Goal: Book appointment/travel/reservation

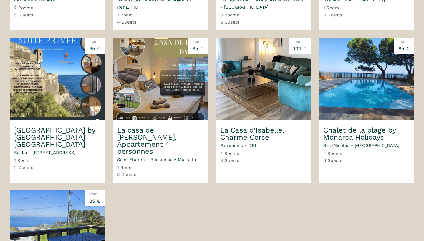
scroll to position [318, 0]
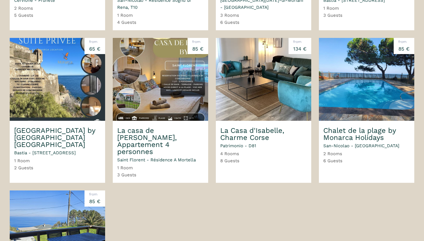
click at [62, 94] on img at bounding box center [57, 79] width 95 height 83
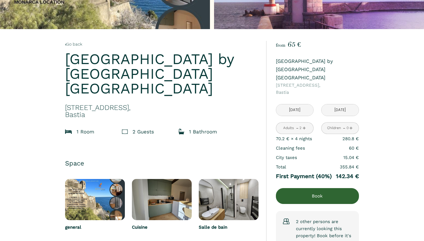
scroll to position [89, 0]
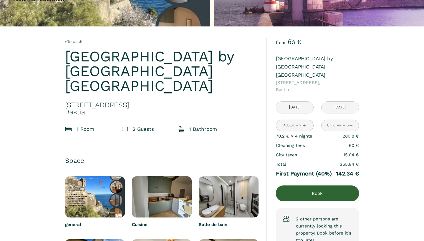
drag, startPoint x: 283, startPoint y: 129, endPoint x: 295, endPoint y: 136, distance: 13.7
click at [295, 136] on div "70.2 € × 4 night s 280.8 € Cleaning fees 60 € City taxes 15.04 € Total 355.84 €…" at bounding box center [317, 155] width 83 height 47
drag, startPoint x: 367, startPoint y: 136, endPoint x: 274, endPoint y: 152, distance: 94.4
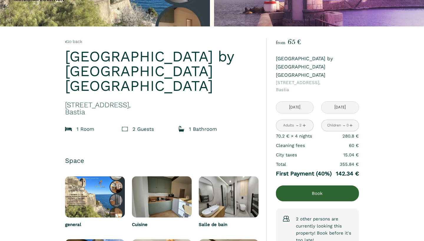
click at [302, 150] on div "City taxes 15.04 €" at bounding box center [317, 154] width 83 height 9
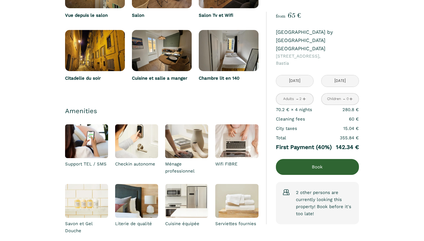
scroll to position [361, 0]
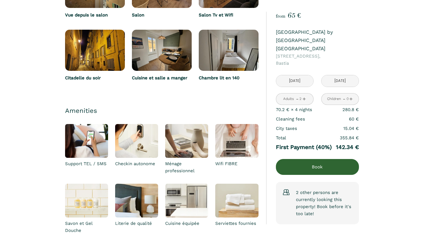
drag, startPoint x: 338, startPoint y: 131, endPoint x: 364, endPoint y: 131, distance: 25.9
click at [365, 131] on div "Go back [GEOGRAPHIC_DATA] by [GEOGRAPHIC_DATA] [STREET_ADDRESS] 1 Room 2 Guest …" at bounding box center [212, 104] width 424 height 701
click at [364, 131] on div "Go back [GEOGRAPHIC_DATA] by [GEOGRAPHIC_DATA] [STREET_ADDRESS] 1 Room 2 Guest …" at bounding box center [212, 104] width 424 height 701
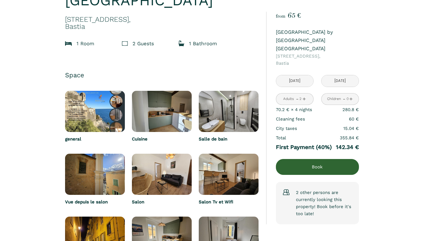
scroll to position [135, 0]
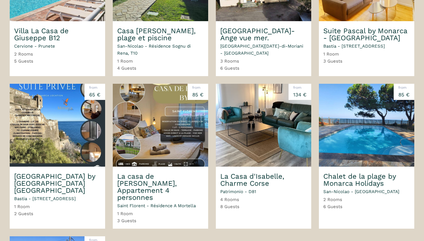
scroll to position [273, 0]
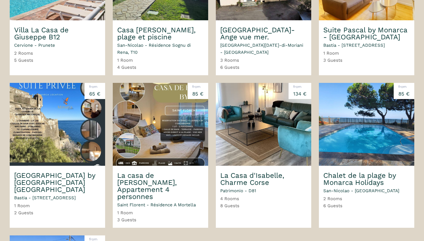
click at [368, 127] on img at bounding box center [366, 124] width 95 height 83
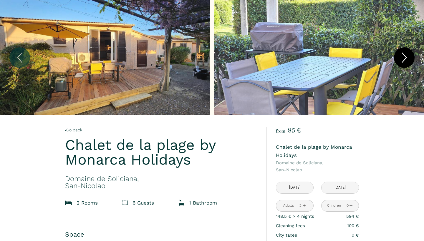
click at [408, 55] on icon "Next" at bounding box center [404, 58] width 12 height 18
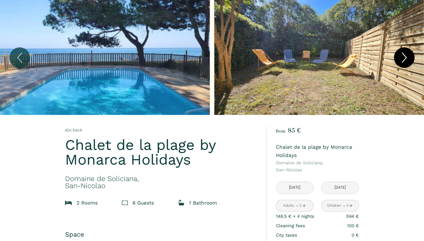
click at [408, 55] on icon "Next" at bounding box center [404, 58] width 12 height 18
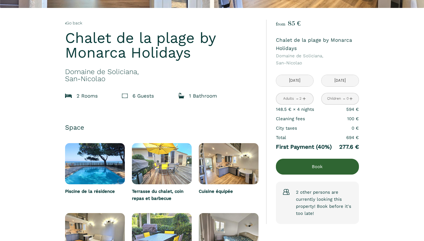
scroll to position [107, 0]
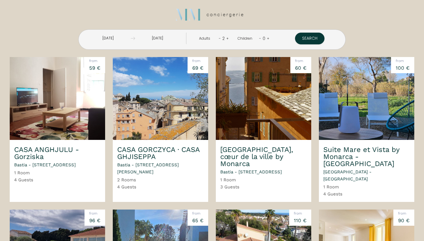
click at [270, 129] on img at bounding box center [263, 98] width 95 height 83
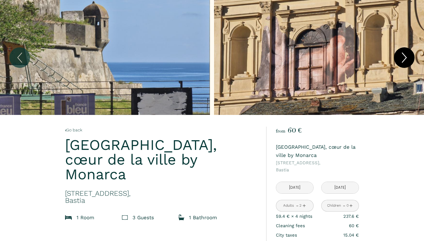
click at [402, 55] on icon "Next" at bounding box center [404, 58] width 12 height 18
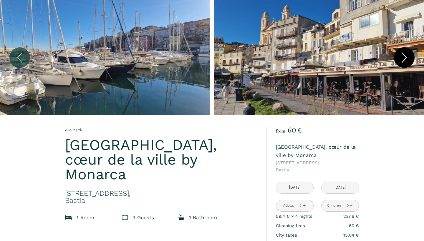
click at [403, 55] on icon "Next" at bounding box center [404, 58] width 12 height 18
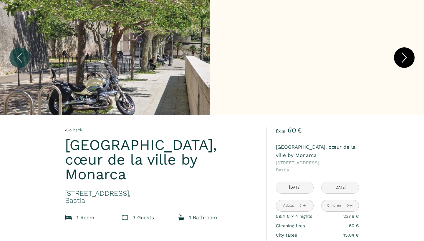
click at [403, 55] on icon "Next" at bounding box center [404, 58] width 12 height 18
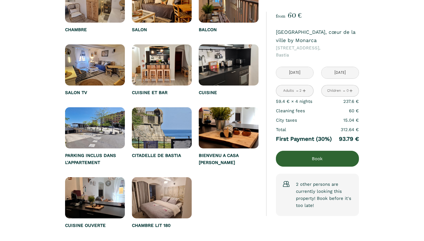
scroll to position [293, 0]
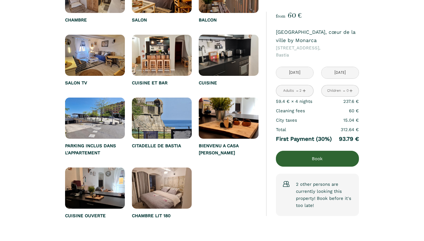
click at [167, 177] on img at bounding box center [162, 188] width 60 height 41
click at [164, 172] on img at bounding box center [162, 188] width 60 height 41
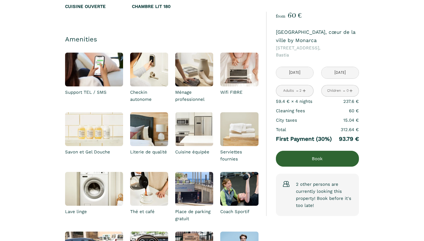
scroll to position [25, 0]
